Goal: Transaction & Acquisition: Purchase product/service

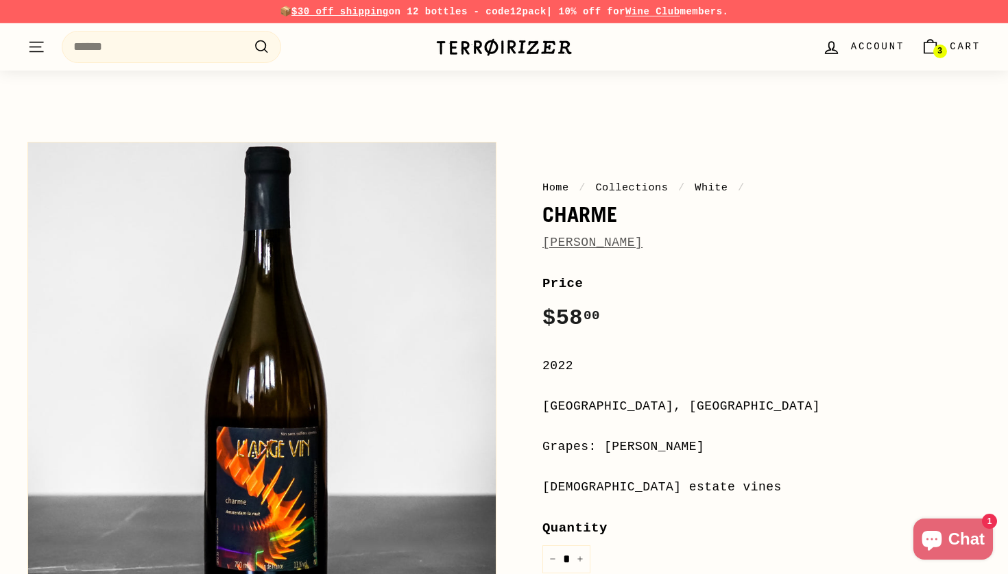
scroll to position [13, 0]
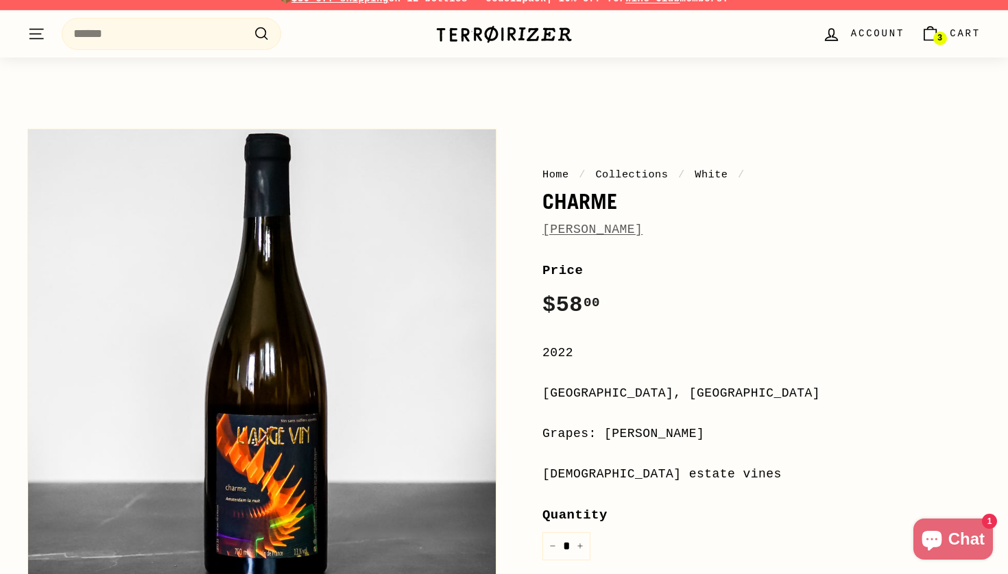
click at [949, 36] on link "3 Cart" at bounding box center [950, 34] width 76 height 40
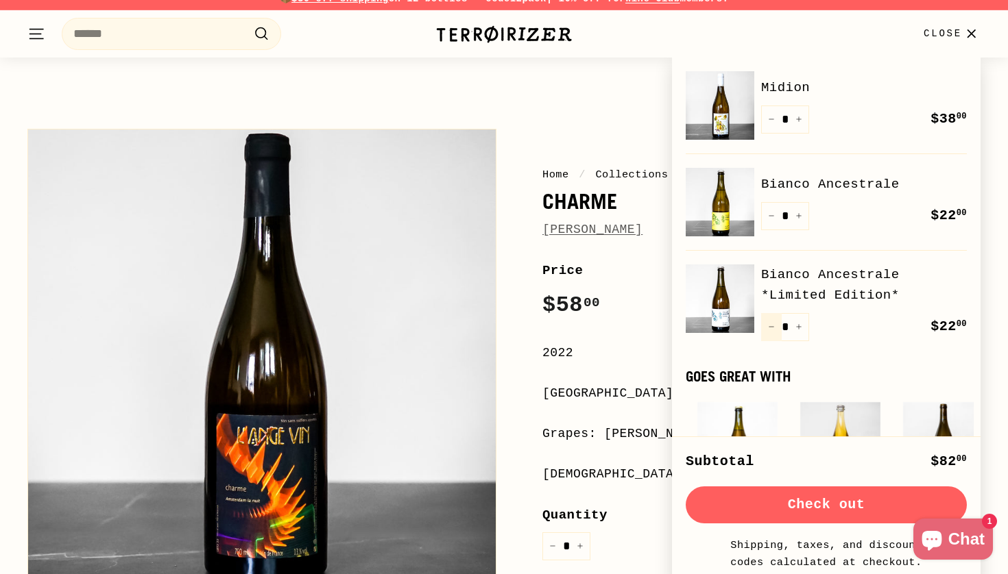
click at [773, 332] on button "−" at bounding box center [771, 327] width 21 height 28
type input "*"
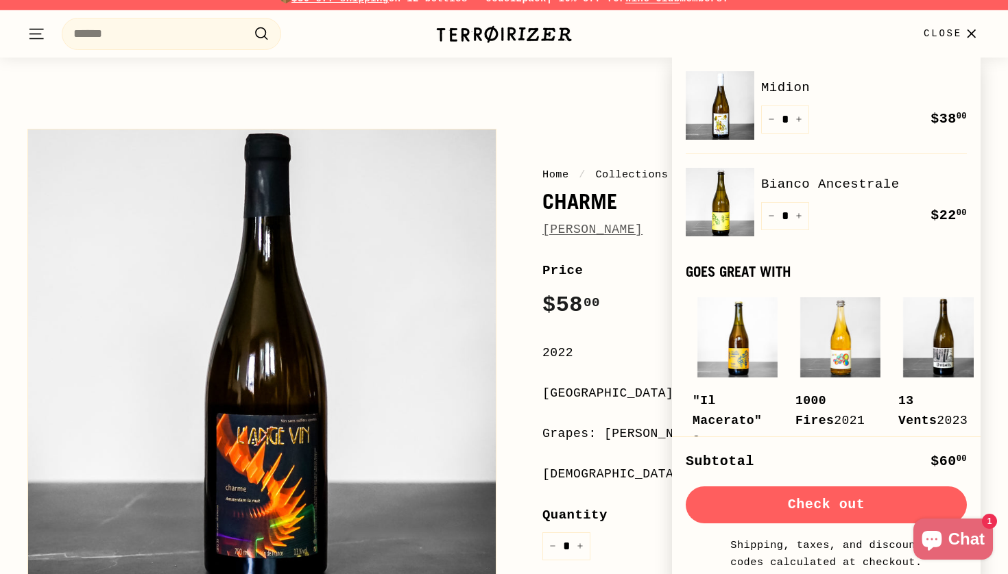
click at [945, 34] on span "Close" at bounding box center [942, 33] width 38 height 15
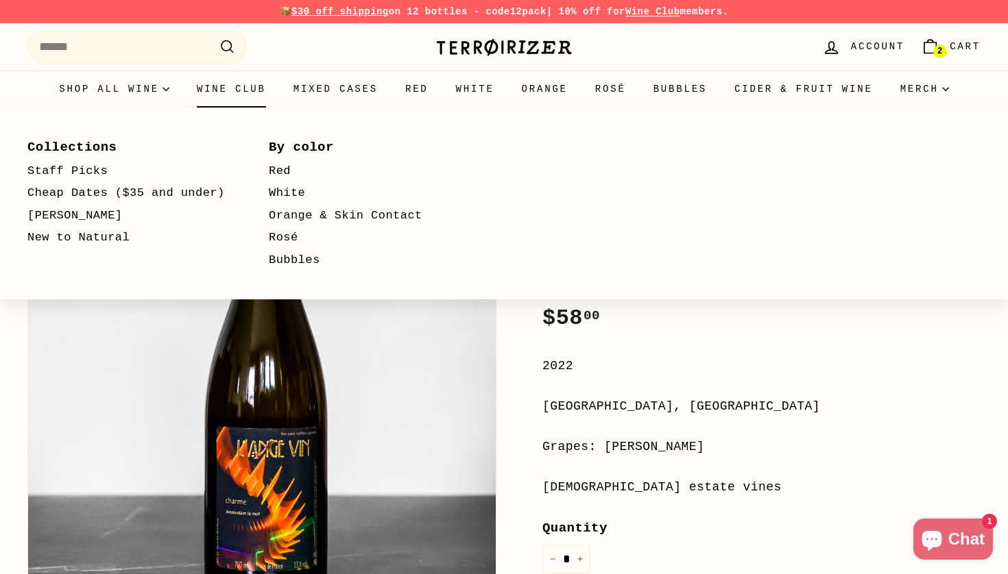
scroll to position [0, 0]
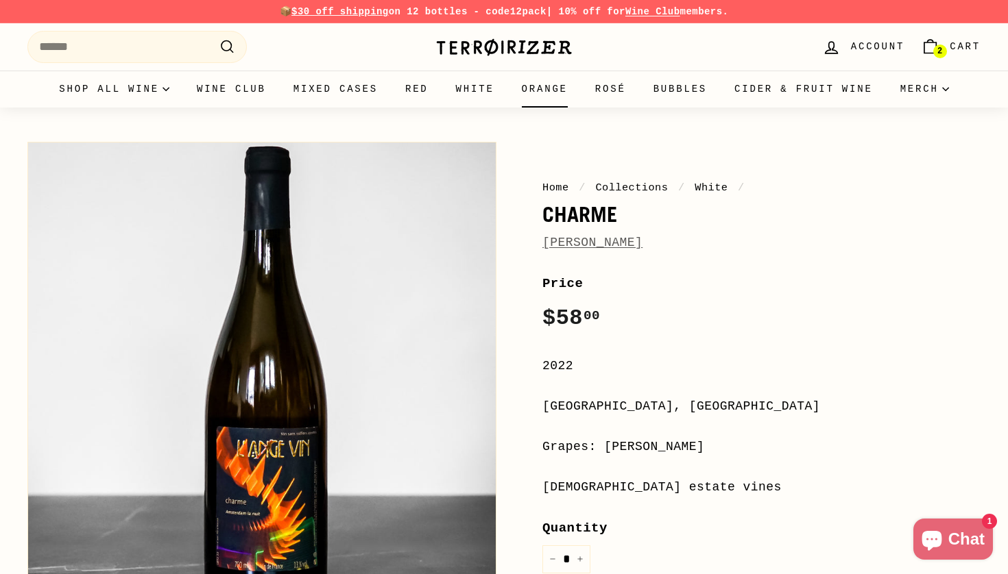
click at [539, 89] on link "Orange" at bounding box center [544, 89] width 73 height 37
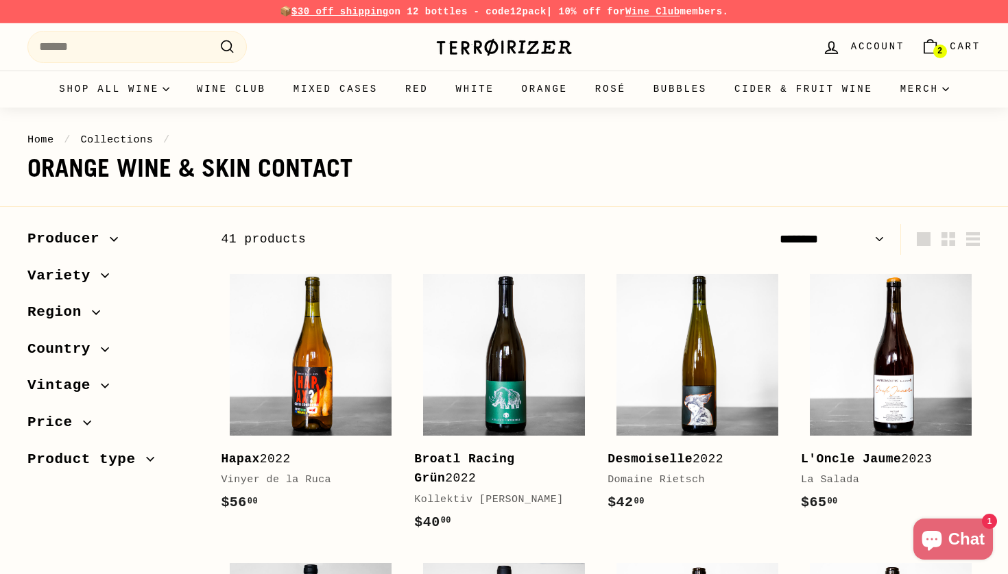
select select "******"
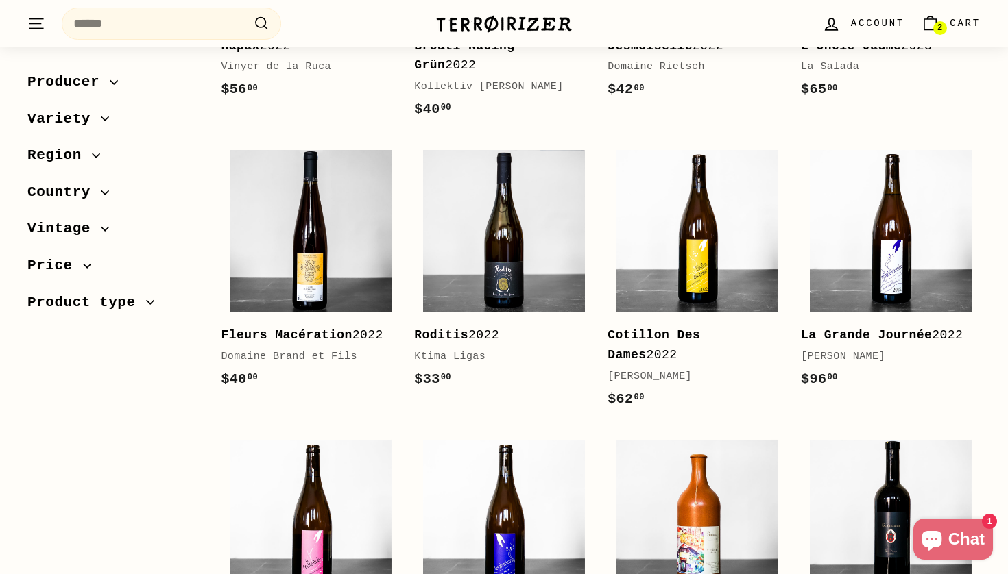
scroll to position [415, 0]
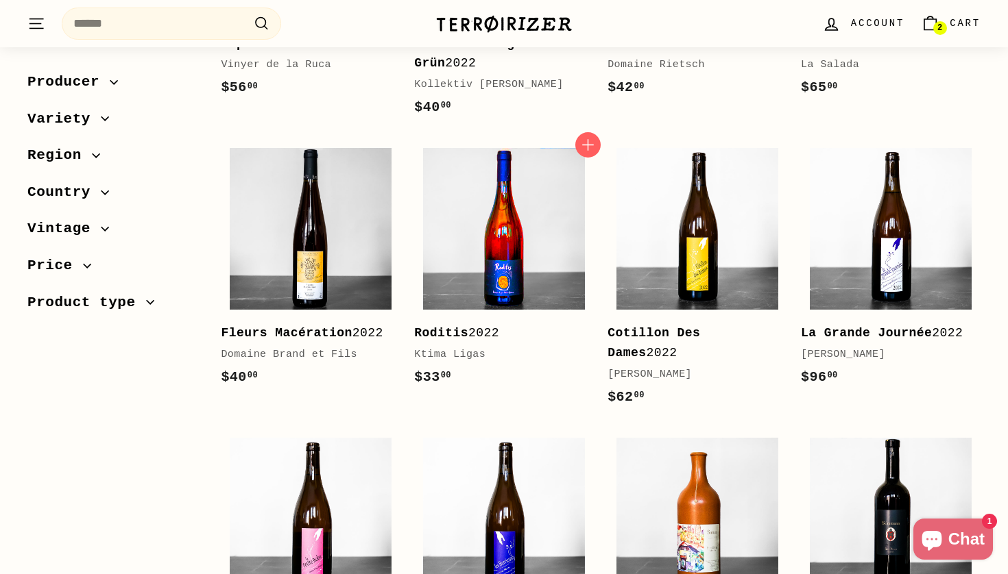
click at [495, 219] on img at bounding box center [504, 229] width 162 height 162
click at [592, 143] on icon "button" at bounding box center [587, 144] width 13 height 13
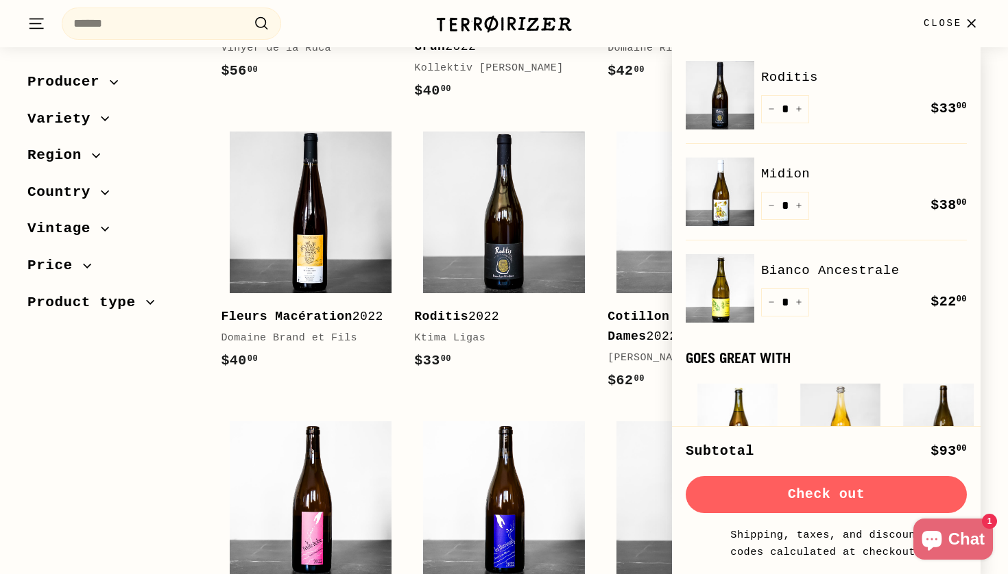
scroll to position [439, 0]
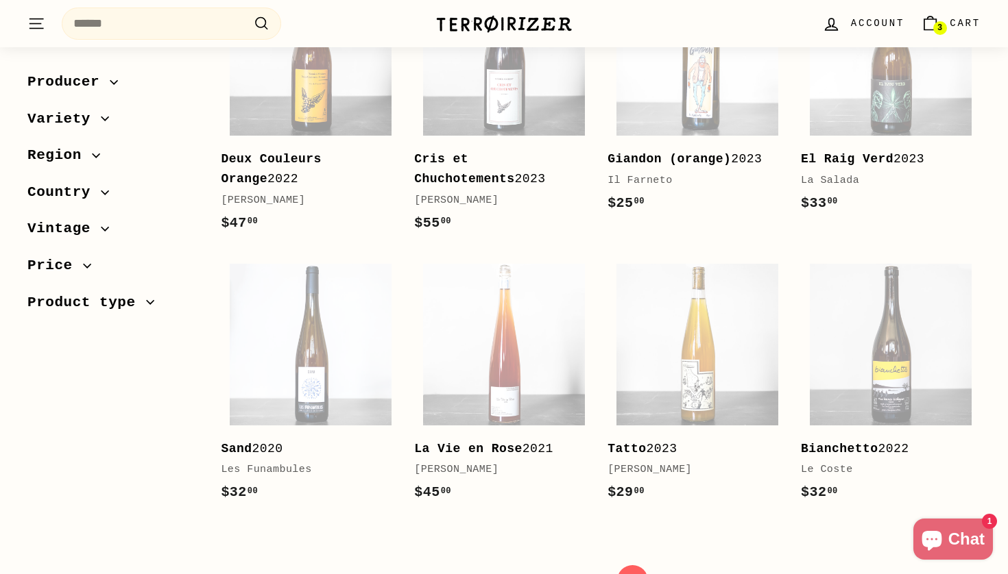
scroll to position [2675, 0]
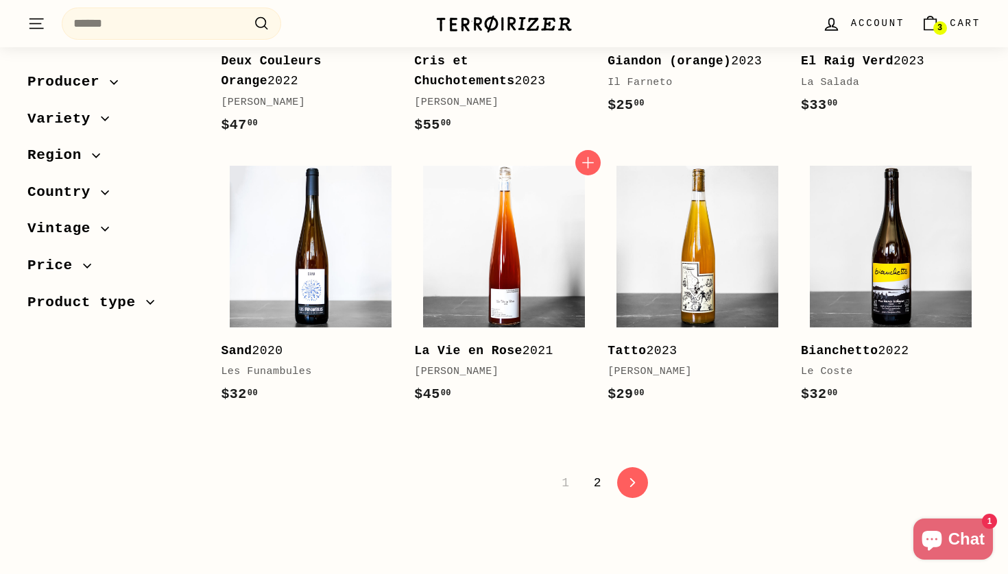
click at [599, 343] on div "Add to cart La Vie en Rose 2021 Laurent Bannwarth $45 00 $45.00" at bounding box center [503, 288] width 193 height 263
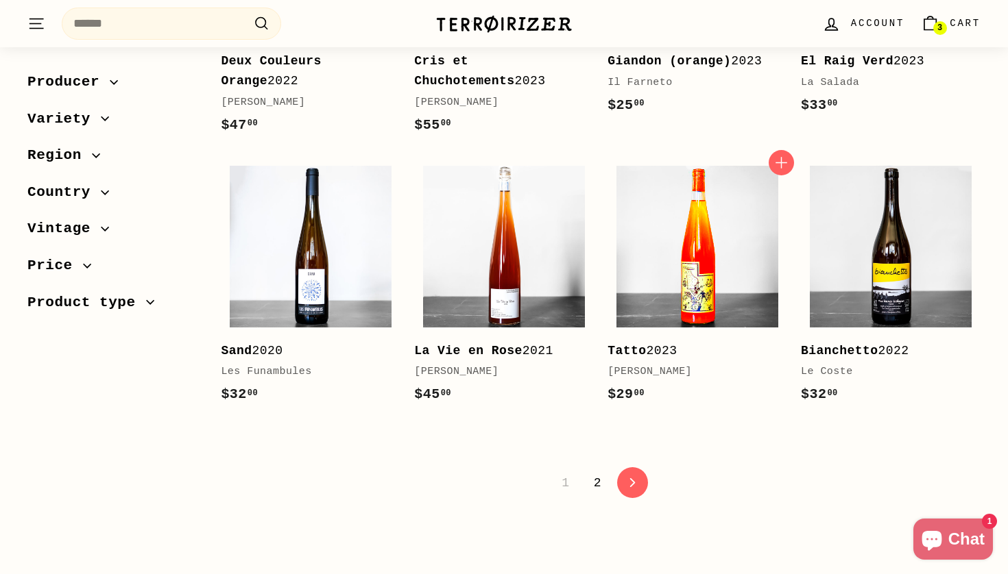
click at [670, 236] on img at bounding box center [697, 247] width 162 height 162
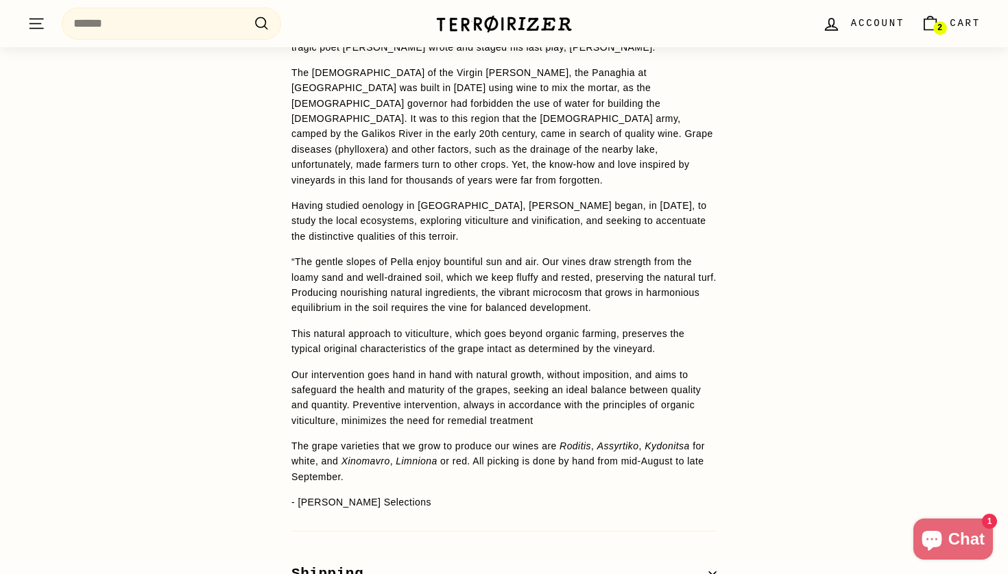
scroll to position [1309, 0]
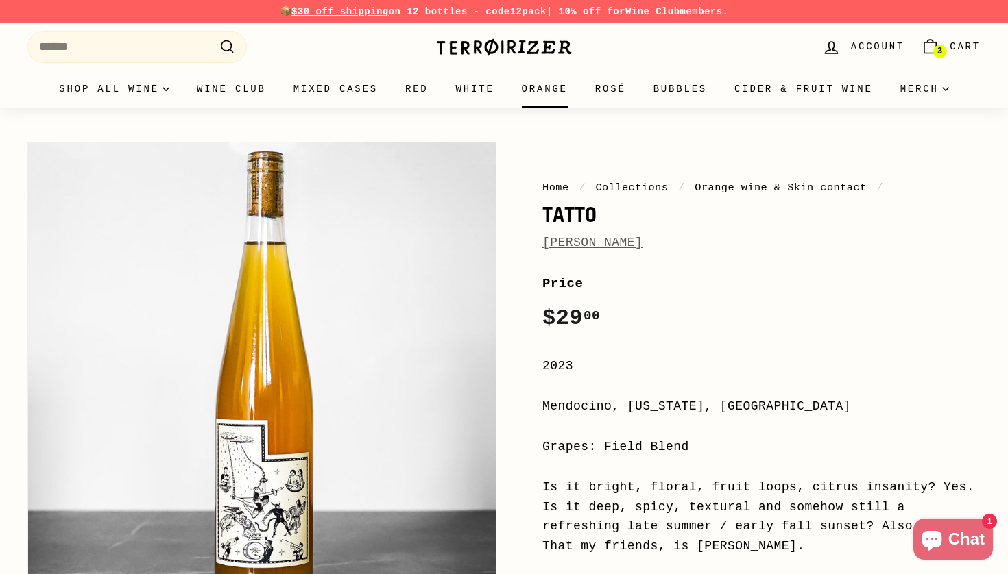
click at [543, 97] on link "Orange" at bounding box center [544, 89] width 73 height 37
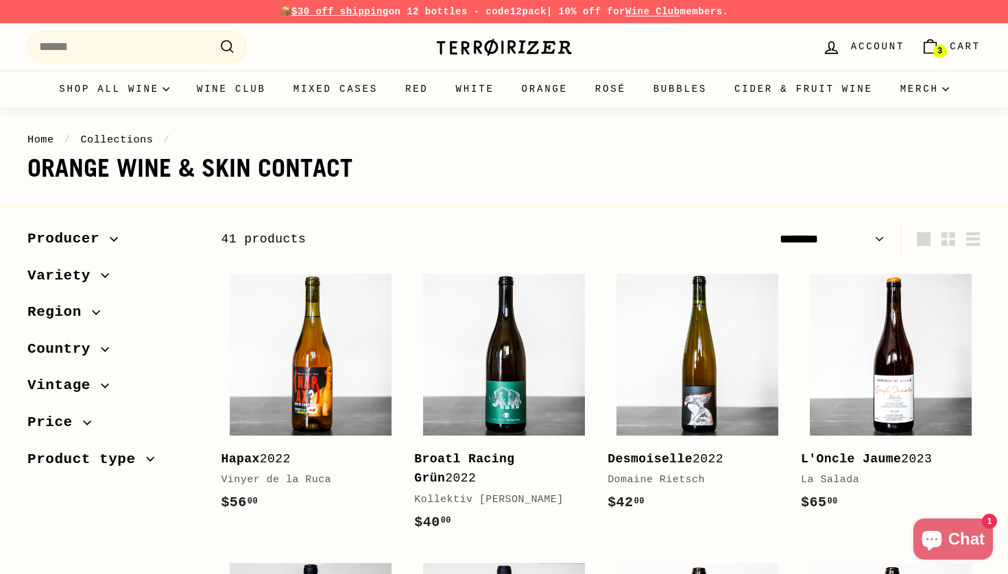
select select "******"
click at [482, 90] on link "White" at bounding box center [475, 89] width 66 height 37
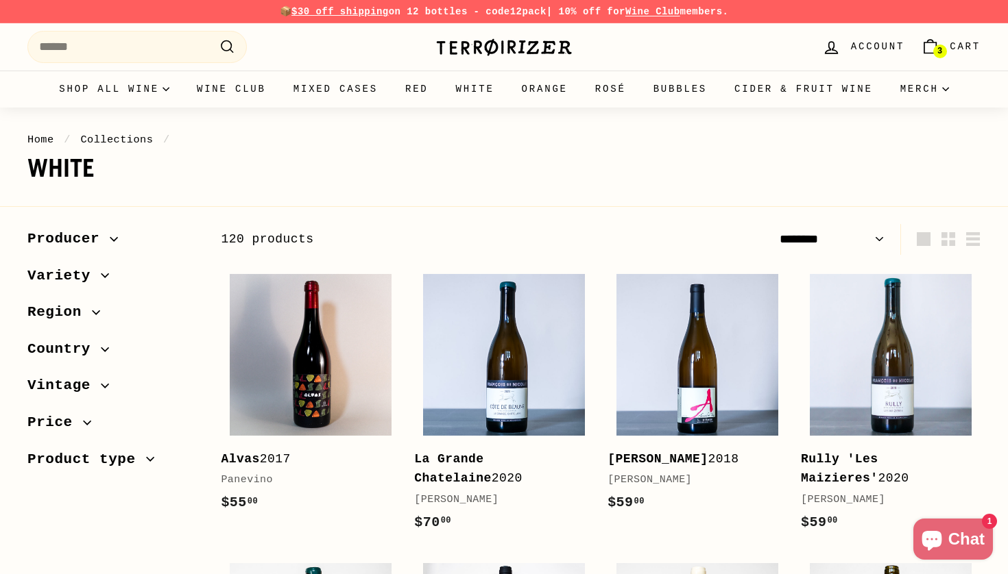
select select "******"
click at [558, 90] on link "Orange" at bounding box center [544, 89] width 73 height 37
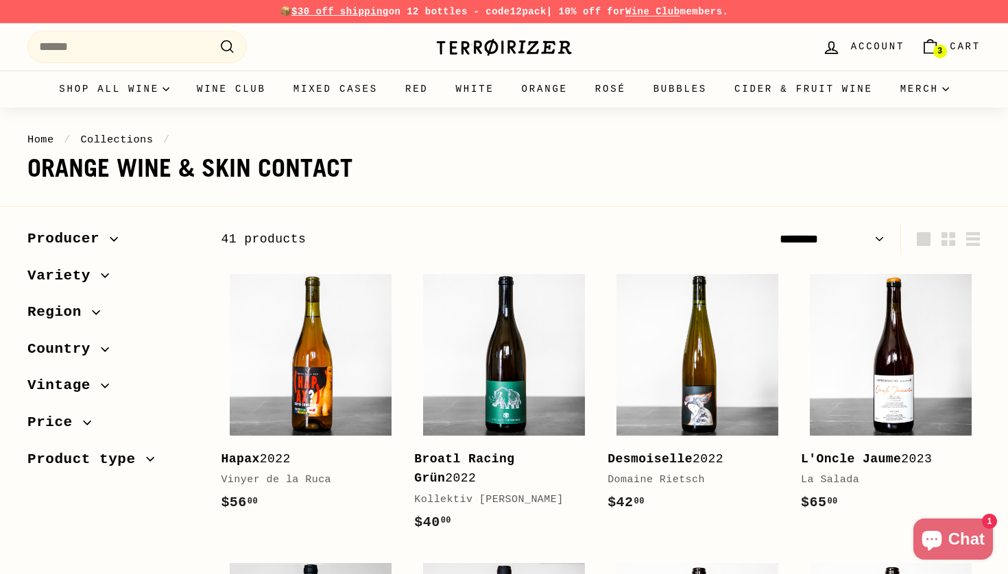
select select "******"
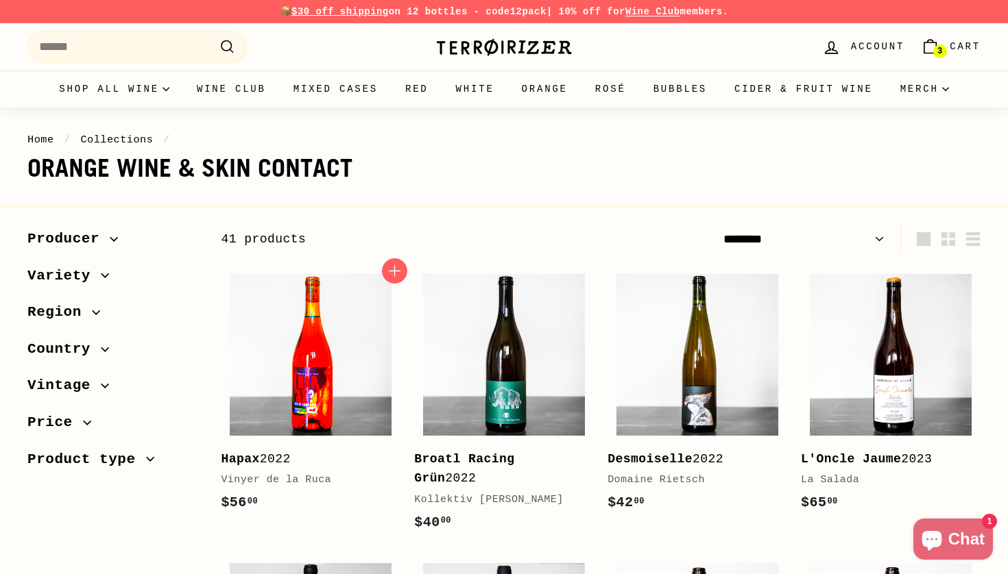
click at [294, 376] on img at bounding box center [311, 355] width 162 height 162
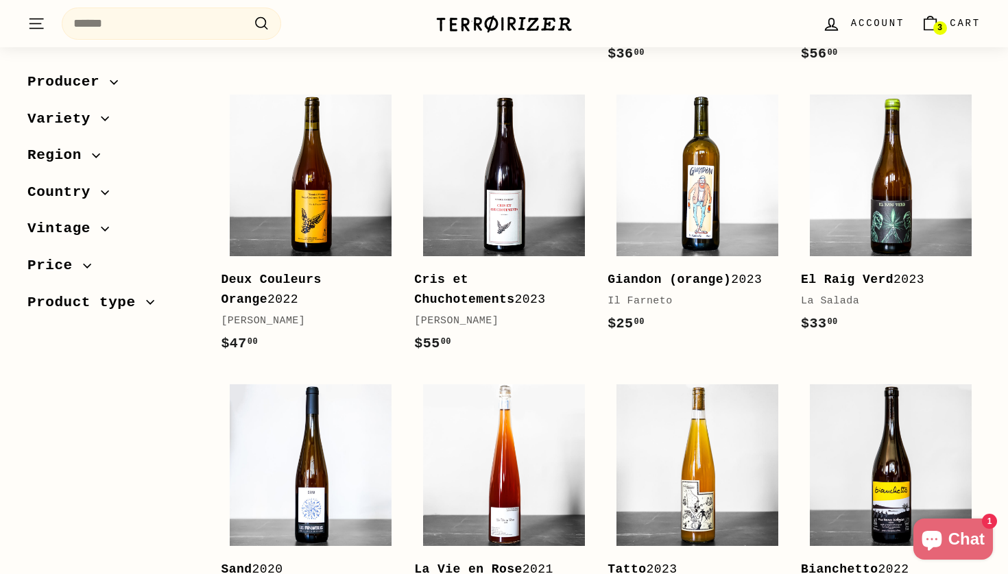
scroll to position [2458, 0]
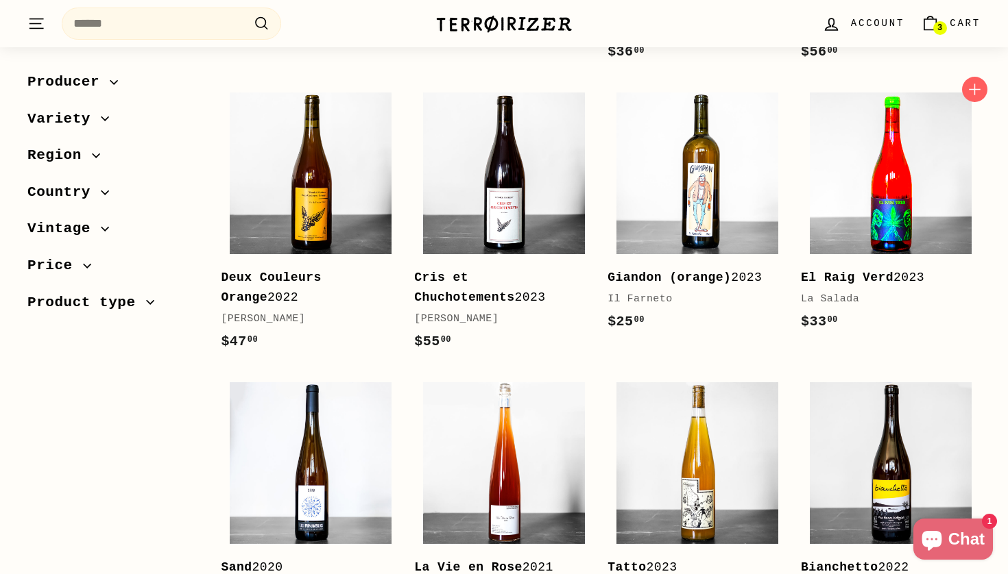
click at [906, 163] on img at bounding box center [891, 174] width 162 height 162
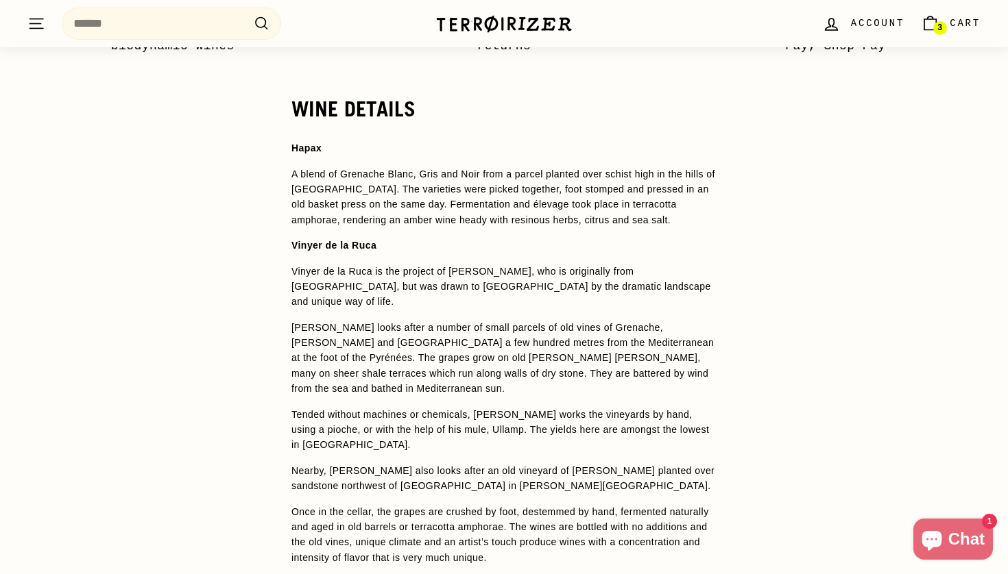
scroll to position [1074, 0]
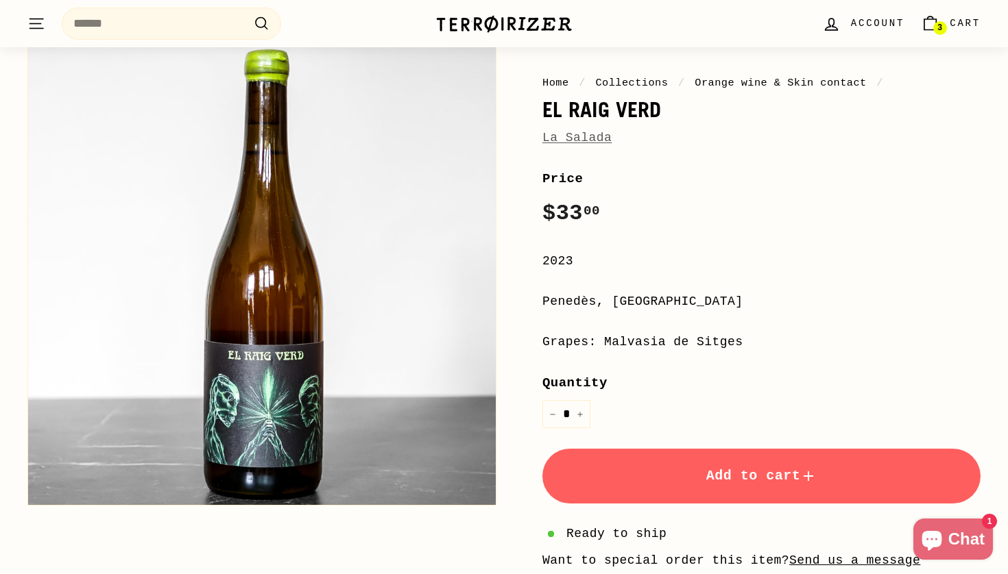
scroll to position [106, 0]
click at [739, 473] on span "Add to cart" at bounding box center [761, 476] width 111 height 16
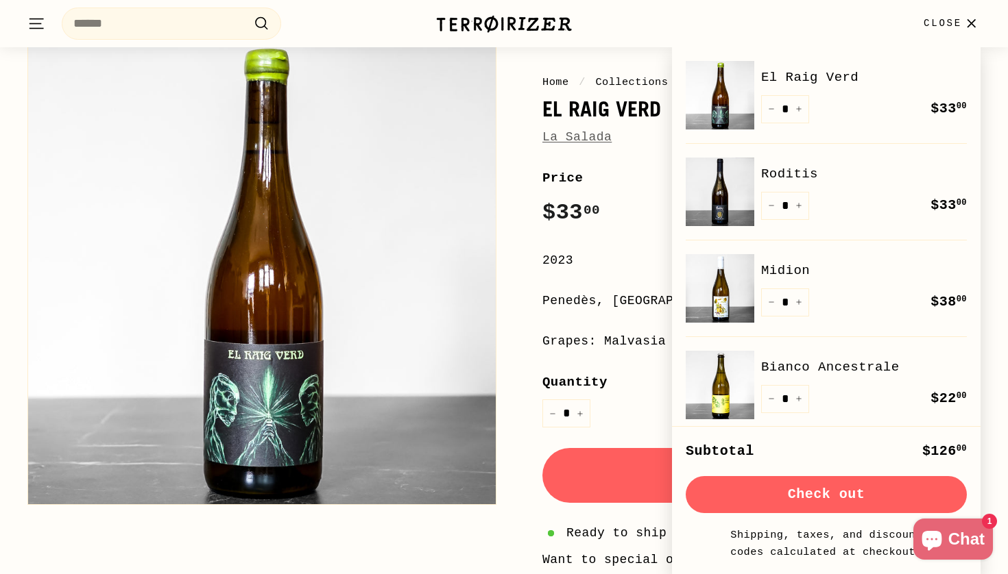
click at [959, 23] on span "Close" at bounding box center [942, 23] width 38 height 15
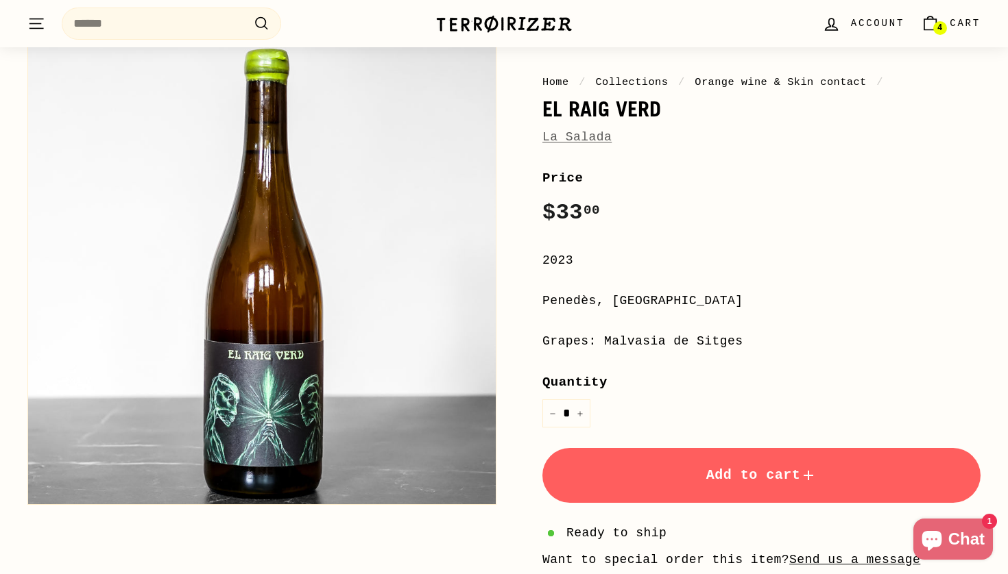
click at [942, 24] on span "4" at bounding box center [939, 28] width 5 height 8
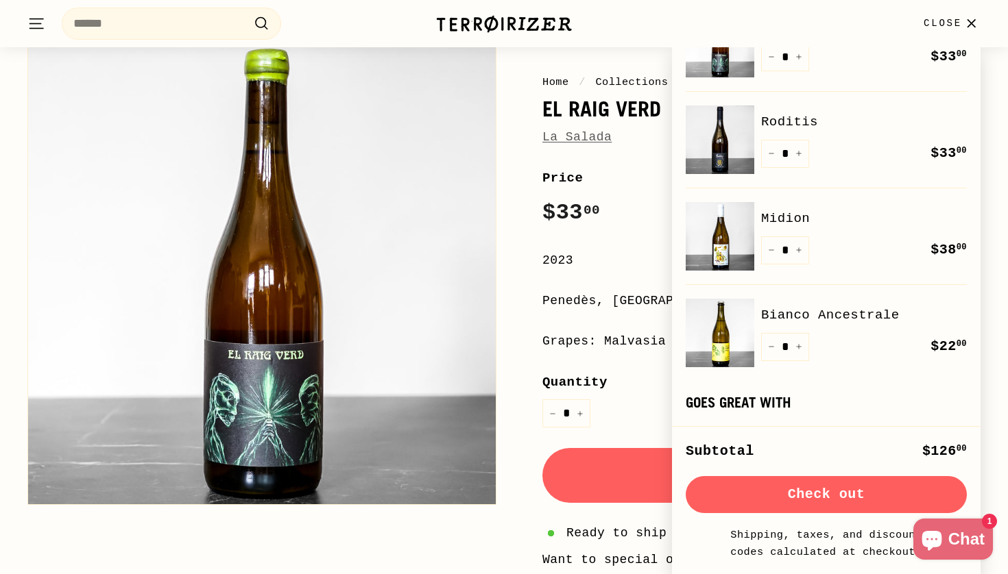
scroll to position [55, 0]
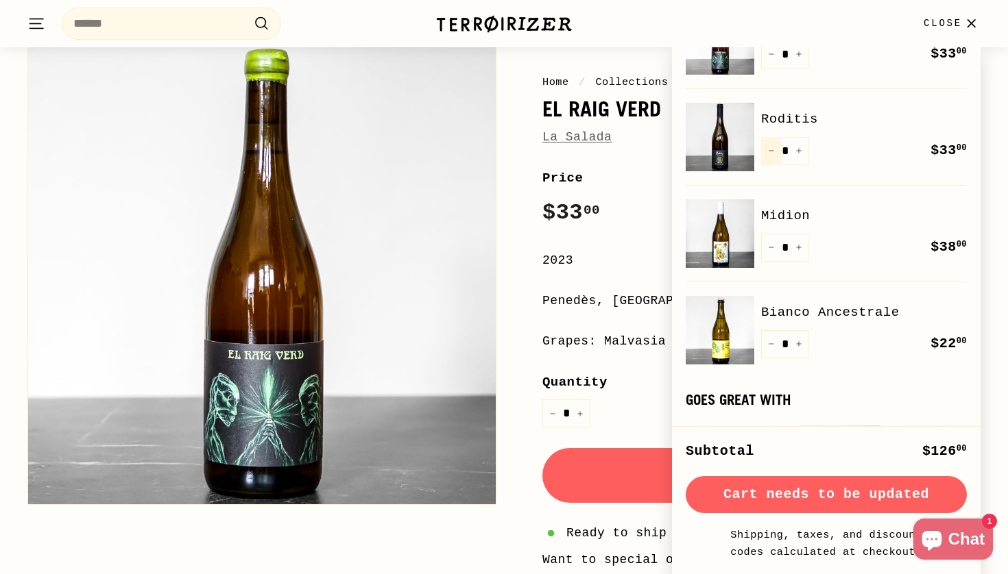
click at [771, 152] on icon "Reduce item quantity by one" at bounding box center [771, 150] width 7 height 7
type input "*"
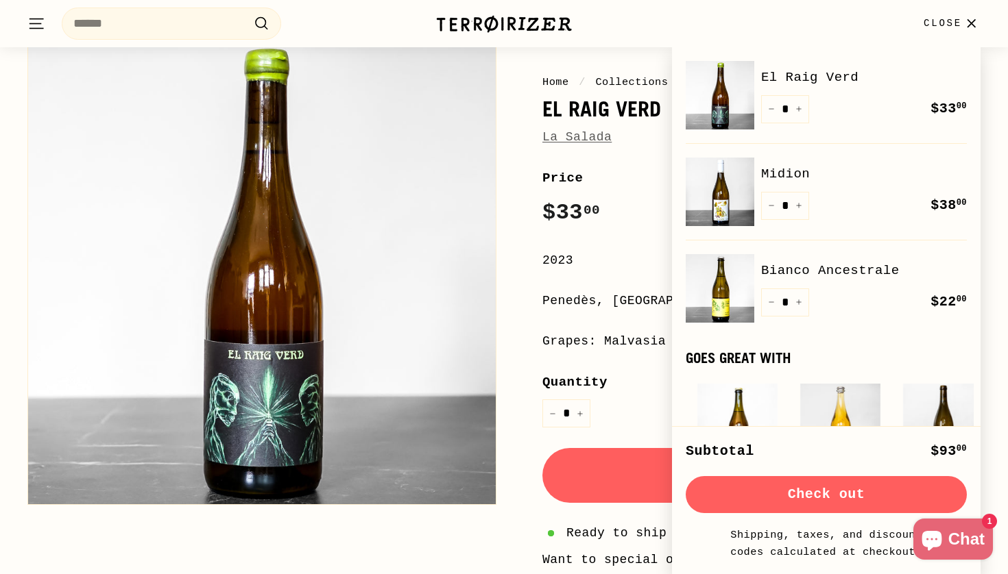
scroll to position [0, 0]
click at [525, 233] on div "Home / Collections / Orange wine & Skin contact / El Raig [PERSON_NAME] Price R…" at bounding box center [745, 380] width 469 height 702
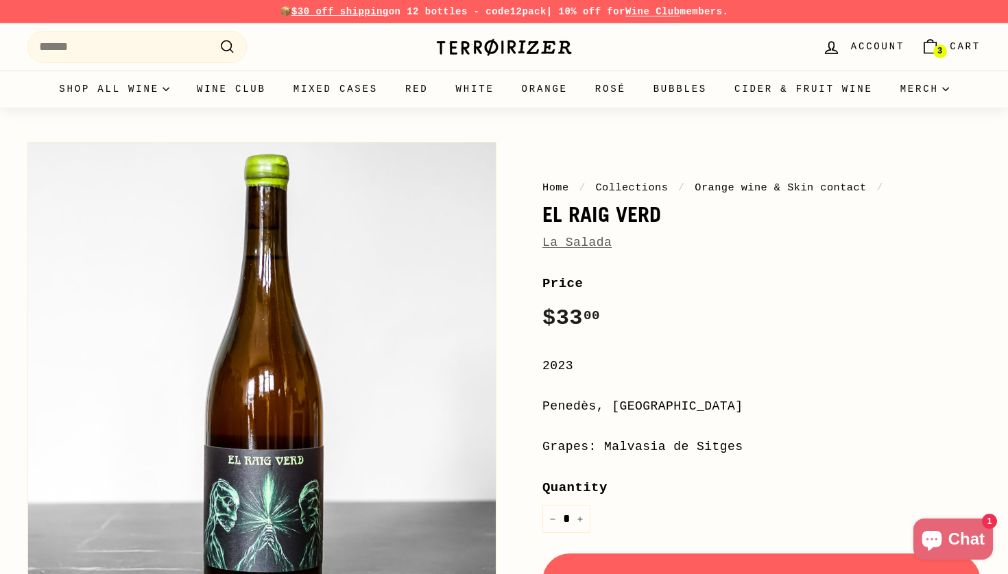
click at [953, 51] on span "Cart" at bounding box center [964, 46] width 31 height 15
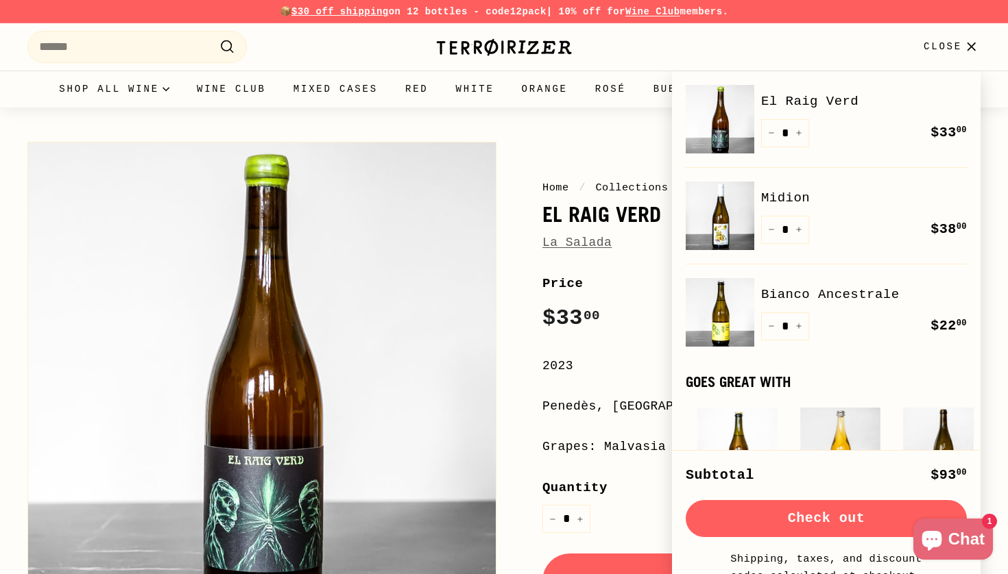
click at [764, 520] on button "Check out" at bounding box center [825, 518] width 281 height 37
